Goal: Transaction & Acquisition: Purchase product/service

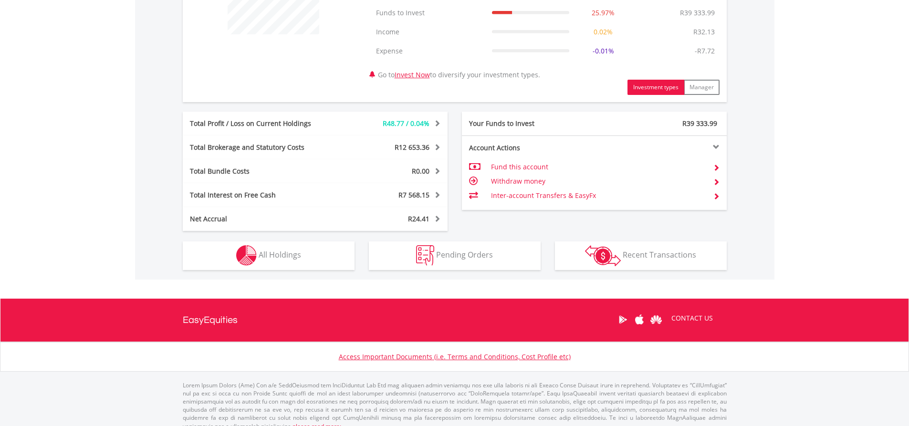
scroll to position [439, 0]
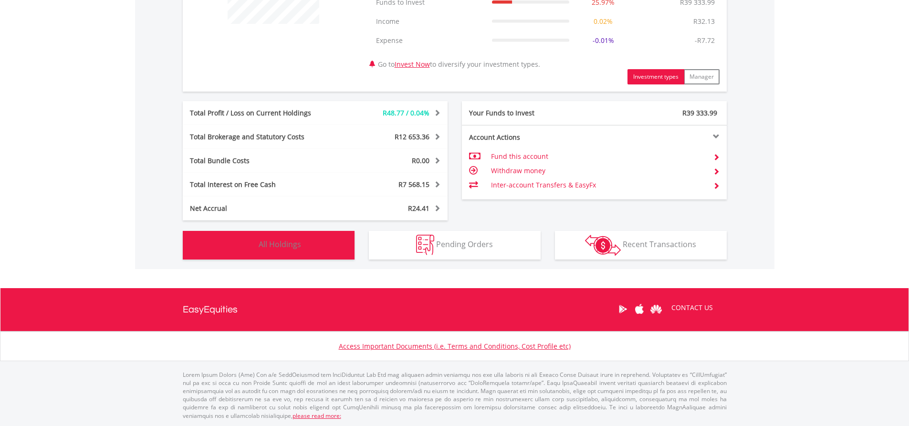
click at [304, 242] on button "Holdings All Holdings" at bounding box center [269, 245] width 172 height 29
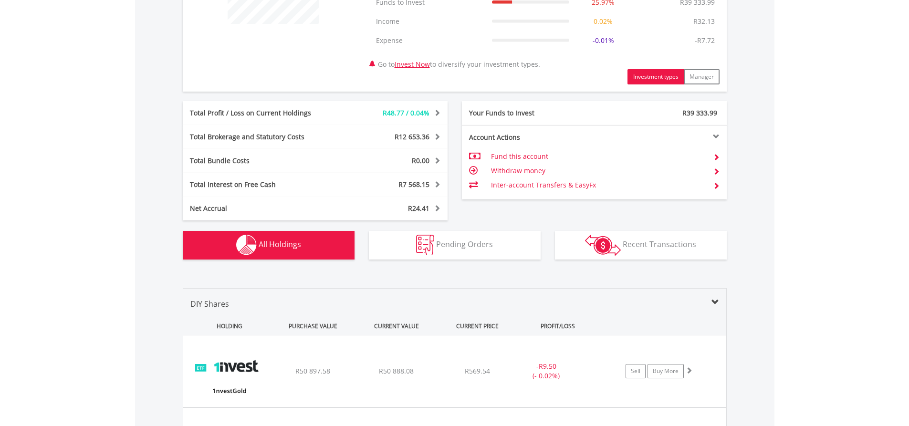
scroll to position [723, 0]
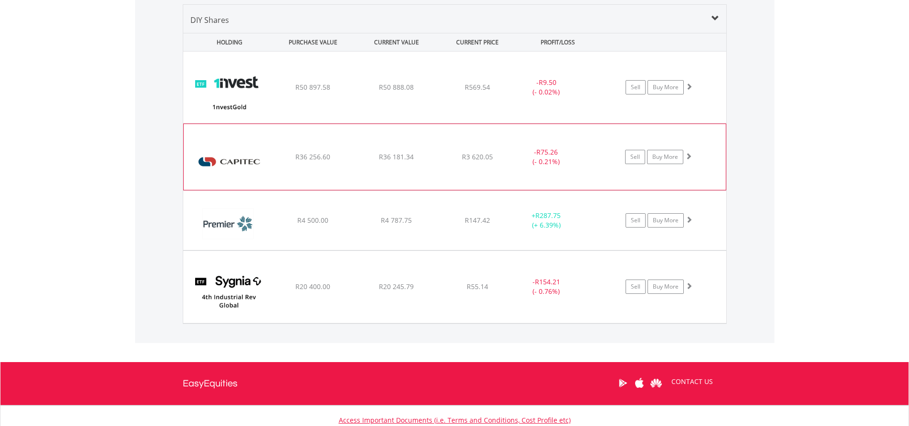
click at [434, 92] on div "R36 181.34" at bounding box center [397, 88] width 82 height 10
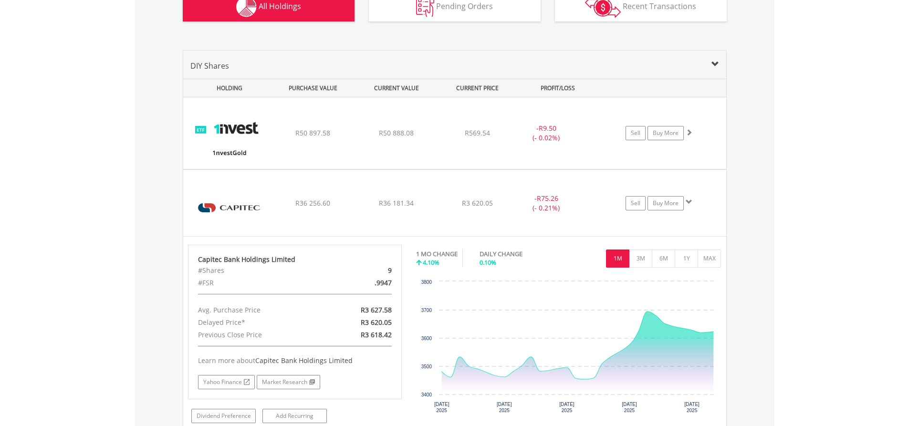
scroll to position [675, 0]
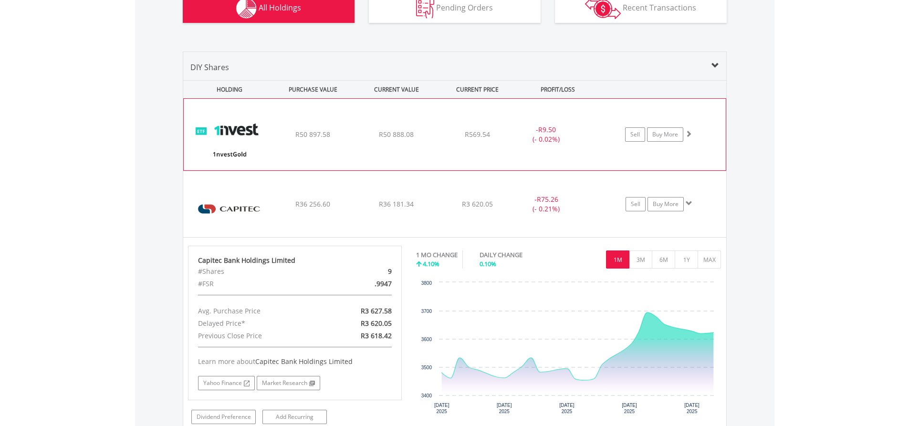
click at [347, 140] on div "﻿ 1nvestGold ETF R50 897.58 R50 888.08 R569.54 - R9.50 (- 0.02%) Sell Buy More" at bounding box center [455, 135] width 542 height 72
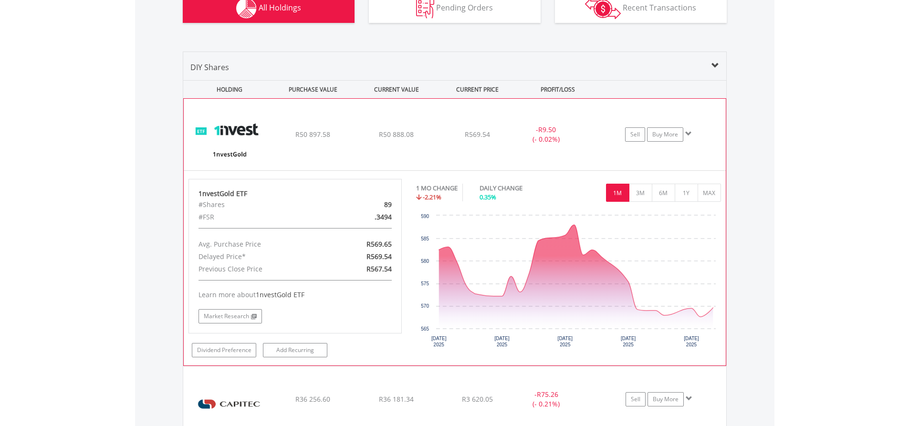
click at [348, 140] on div "﻿ 1nvestGold ETF R50 897.58 R50 888.08 R569.54 - R9.50 (- 0.02%) Sell Buy More" at bounding box center [455, 135] width 542 height 72
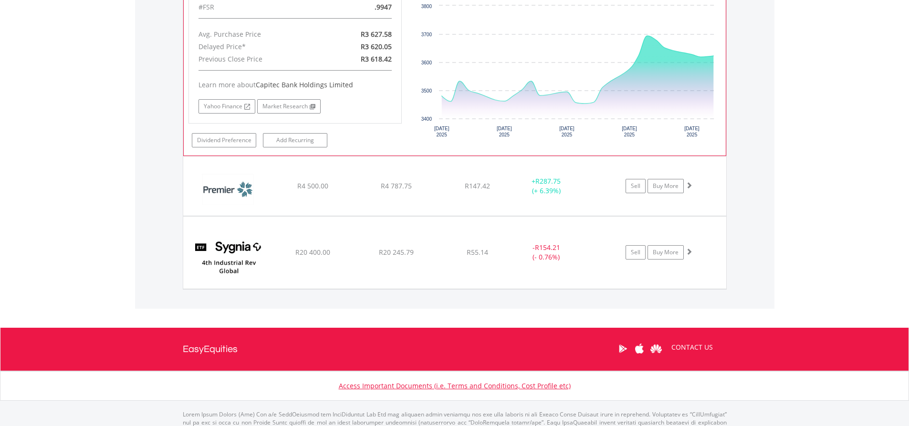
scroll to position [962, 0]
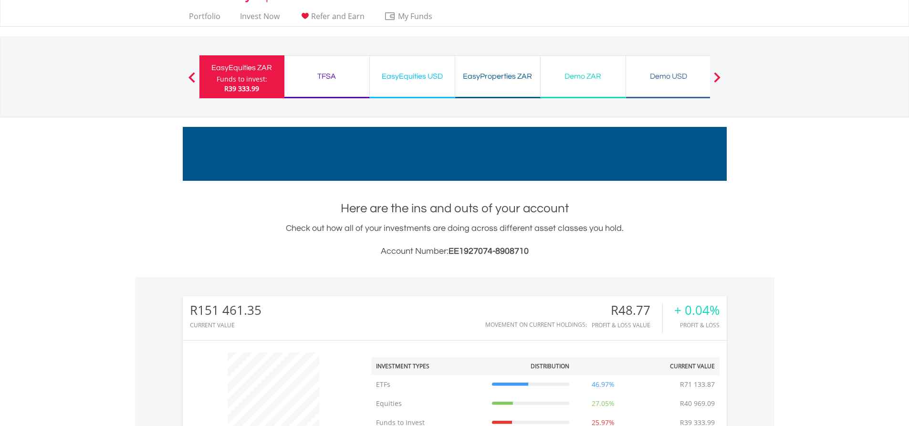
scroll to position [0, 0]
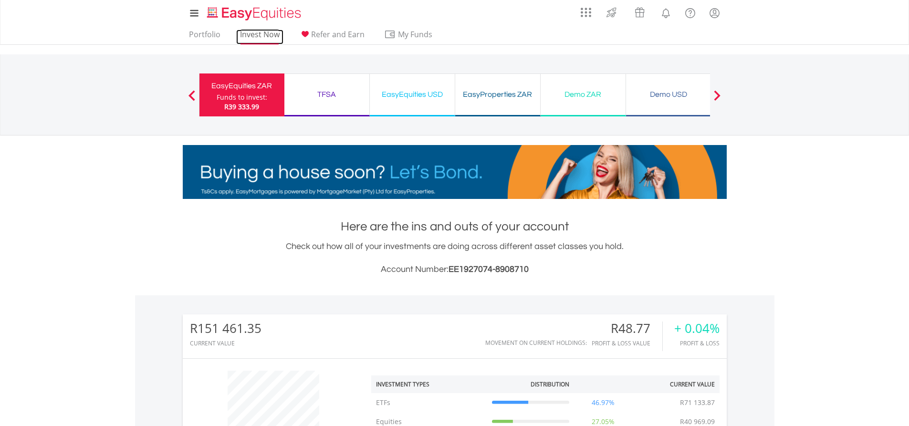
click at [265, 30] on link "Invest Now" at bounding box center [259, 37] width 47 height 15
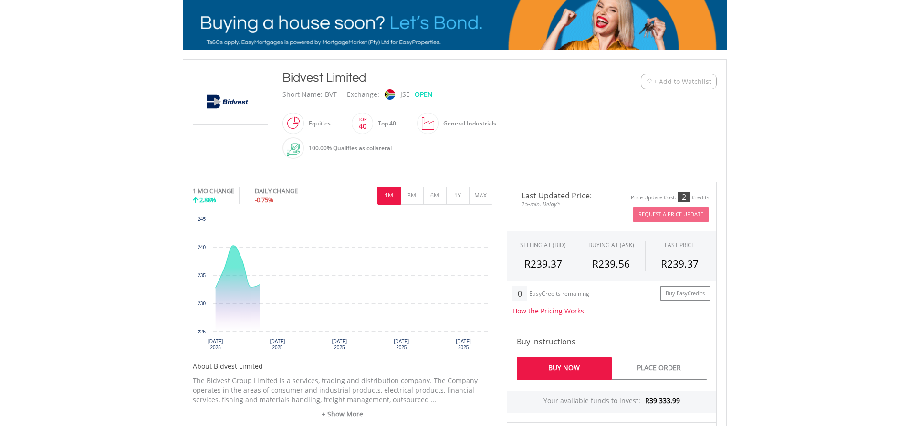
scroll to position [191, 0]
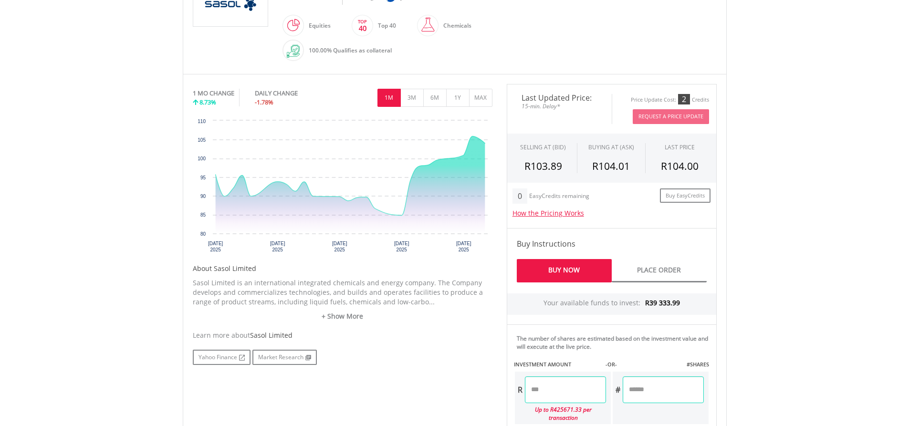
scroll to position [286, 0]
